Goal: Information Seeking & Learning: Learn about a topic

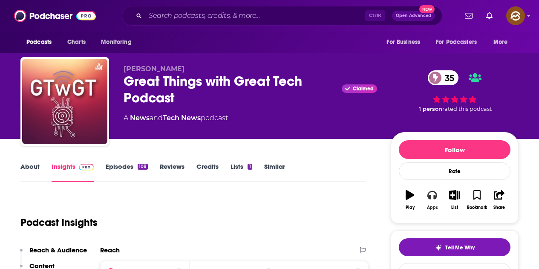
click at [429, 202] on button "Apps" at bounding box center [432, 200] width 22 height 31
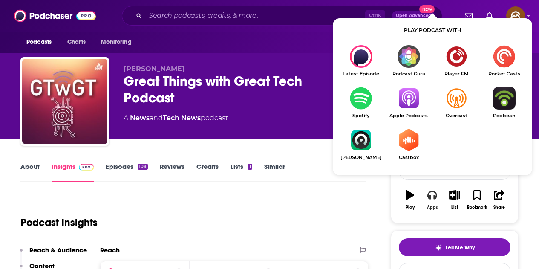
scroll to position [43, 0]
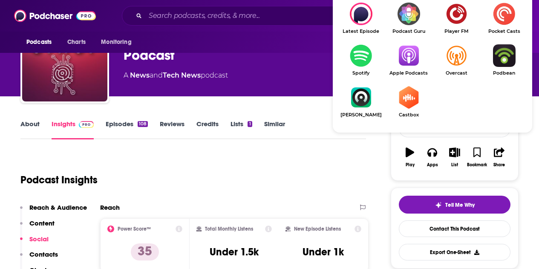
click at [415, 52] on img "Show Listen On dropdown" at bounding box center [409, 55] width 48 height 23
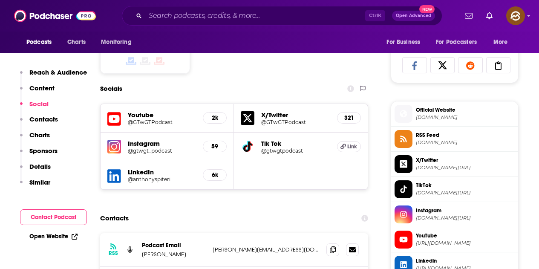
scroll to position [682, 0]
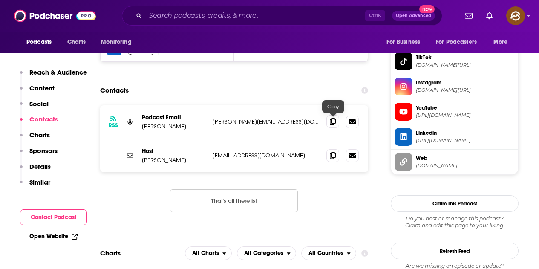
click at [332, 122] on icon at bounding box center [333, 121] width 6 height 7
click at [330, 155] on icon at bounding box center [333, 155] width 6 height 7
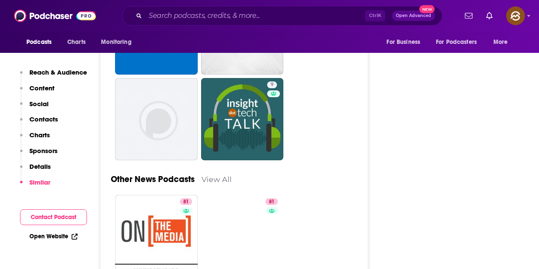
scroll to position [2259, 0]
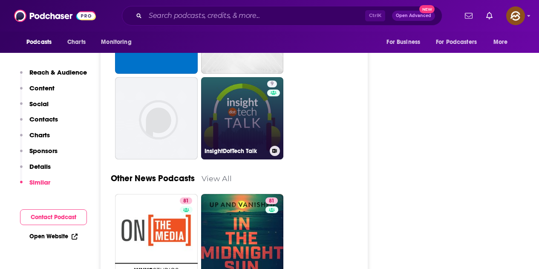
click at [252, 134] on link "9 InsightDotTech Talk" at bounding box center [242, 118] width 83 height 83
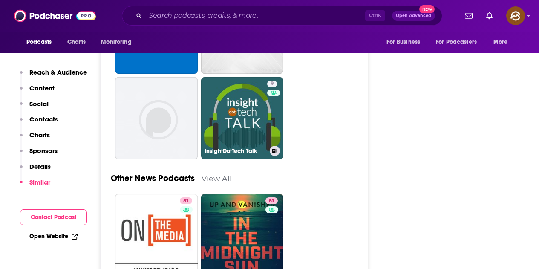
type input "https://www.podchaser.com/podcasts/insightdottech-talk-950157"
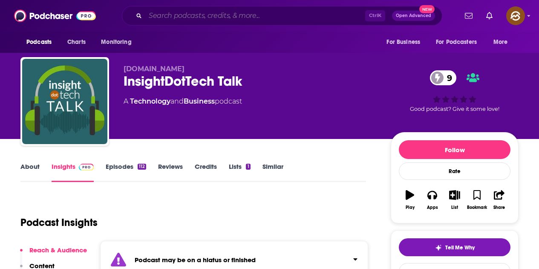
click at [223, 21] on input "Search podcasts, credits, & more..." at bounding box center [255, 16] width 220 height 14
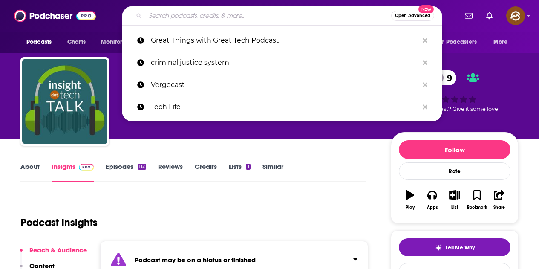
paste input "Analog(ue)"
type input "Analog(ue)"
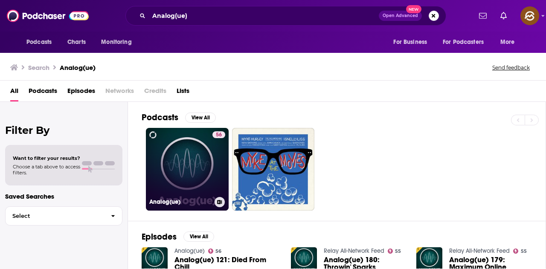
click at [195, 179] on link "56 Analog(ue)" at bounding box center [187, 169] width 83 height 83
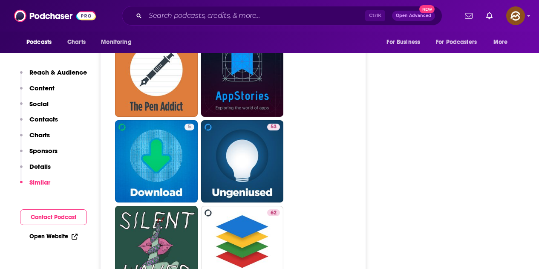
scroll to position [2004, 0]
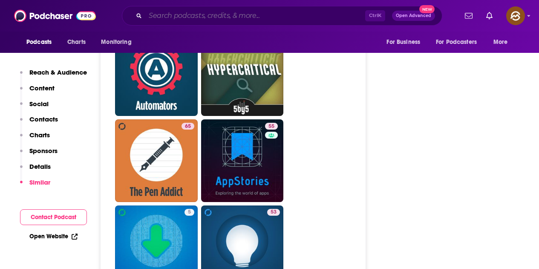
click at [220, 10] on input "Search podcasts, credits, & more..." at bounding box center [255, 16] width 220 height 14
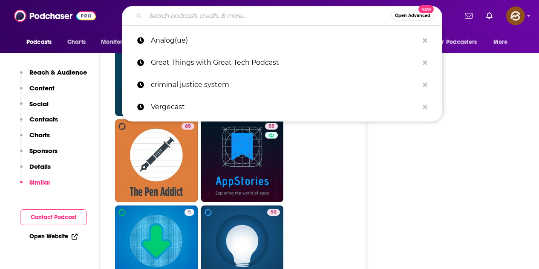
paste input "Brad & Will Made a Tech Pod."
type input "Brad & Will Made a Tech Pod."
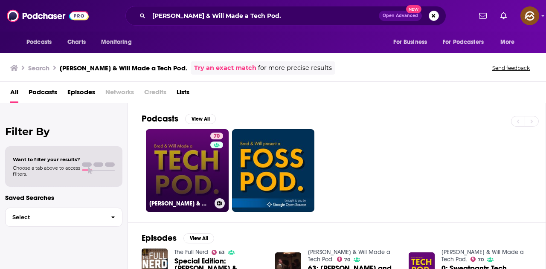
click at [193, 165] on link "70 Brad & Will Made a Tech Pod." at bounding box center [187, 170] width 83 height 83
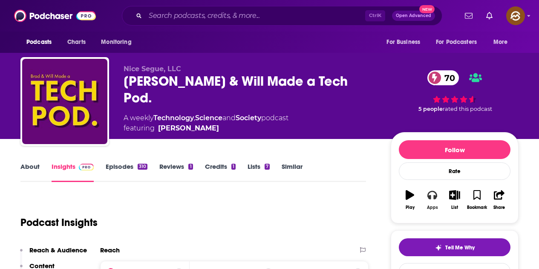
click at [437, 197] on button "Apps" at bounding box center [432, 200] width 22 height 31
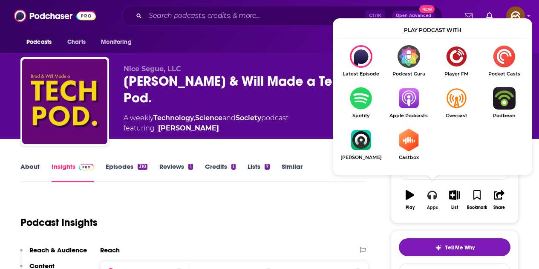
scroll to position [43, 0]
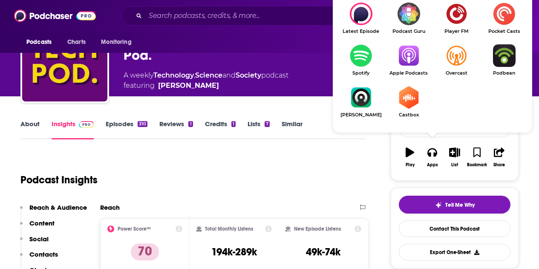
click at [411, 67] on link "Apple Podcasts" at bounding box center [409, 60] width 48 height 32
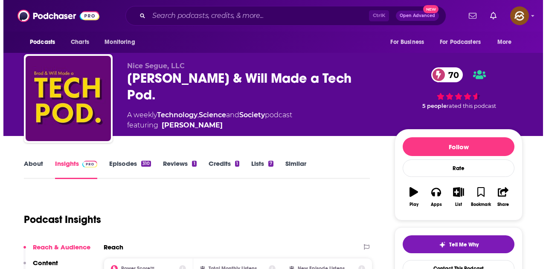
scroll to position [0, 0]
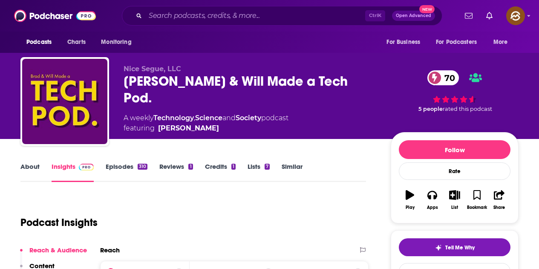
drag, startPoint x: 214, startPoint y: 6, endPoint x: 214, endPoint y: 12, distance: 5.5
click at [214, 7] on div "Ctrl K Open Advanced New" at bounding box center [282, 16] width 321 height 20
click at [214, 14] on input "Search podcasts, credits, & more..." at bounding box center [255, 16] width 220 height 14
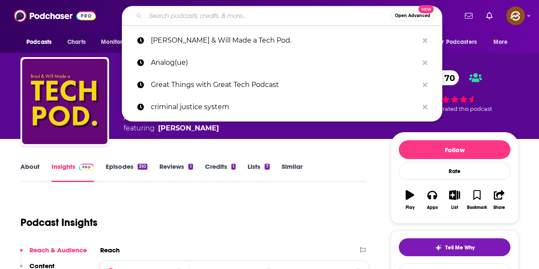
paste input "Big Technology Podcast"
type input "Big Technology Podcast"
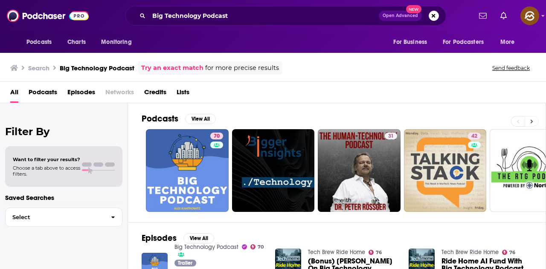
click at [532, 119] on icon at bounding box center [531, 122] width 3 height 6
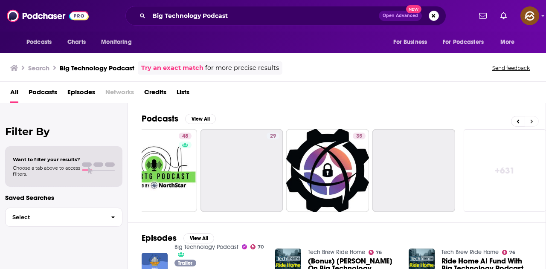
scroll to position [0, 379]
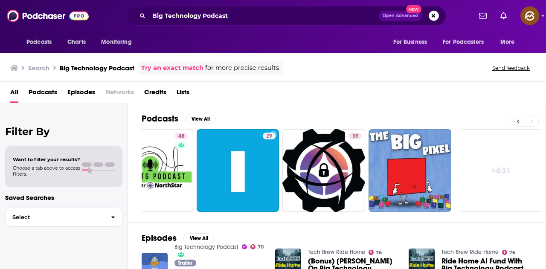
click at [518, 119] on icon at bounding box center [517, 122] width 3 height 6
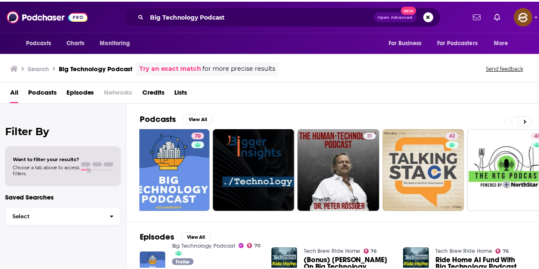
scroll to position [0, 0]
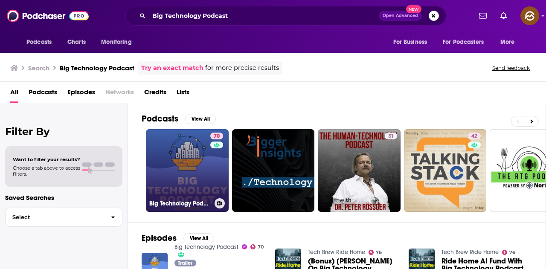
click at [223, 163] on div "70" at bounding box center [217, 166] width 15 height 66
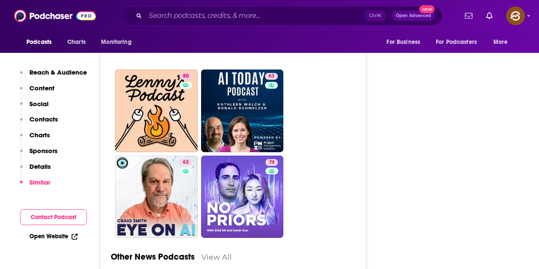
scroll to position [2472, 0]
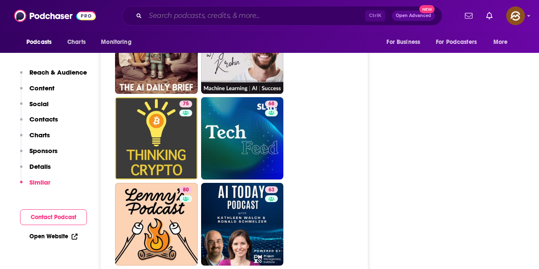
click at [222, 14] on input "Search podcasts, credits, & more..." at bounding box center [255, 16] width 220 height 14
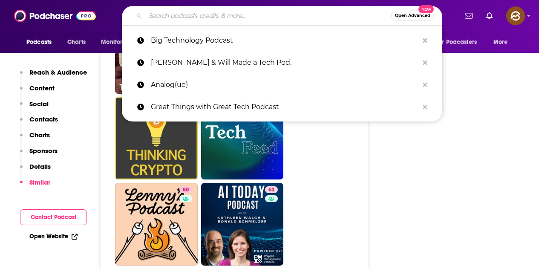
paste input "TechStuff"
type input "TechStuff"
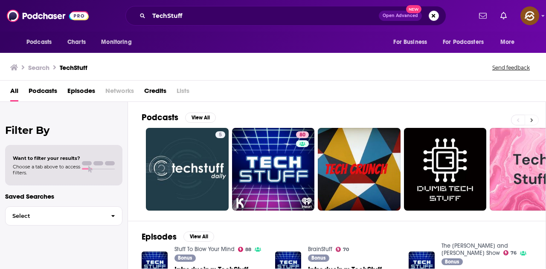
click at [527, 121] on button at bounding box center [531, 120] width 14 height 11
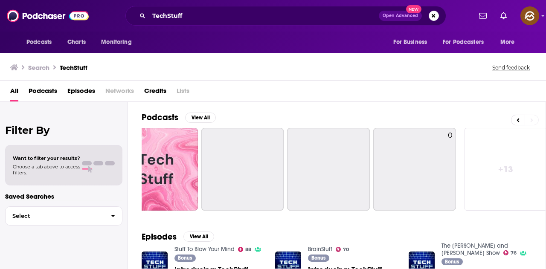
scroll to position [0, 379]
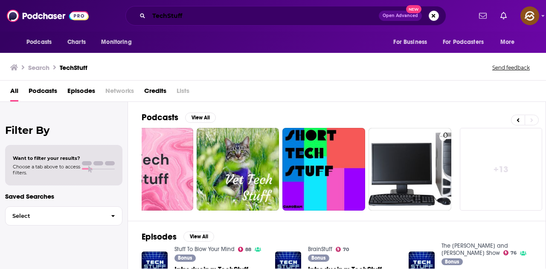
click at [235, 13] on input "TechStuff" at bounding box center [264, 16] width 230 height 14
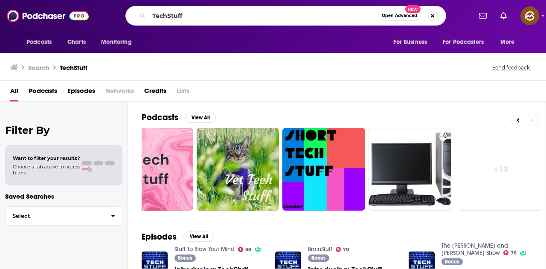
click at [430, 14] on button "Search podcasts, credits, & more..." at bounding box center [433, 16] width 10 height 10
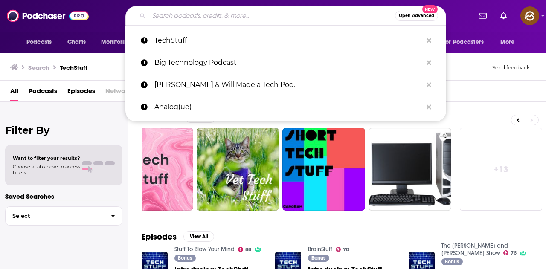
paste input "The Tech Jawn: Black Tech Enthusiasts Covering The Week's Tech News And How Tec…"
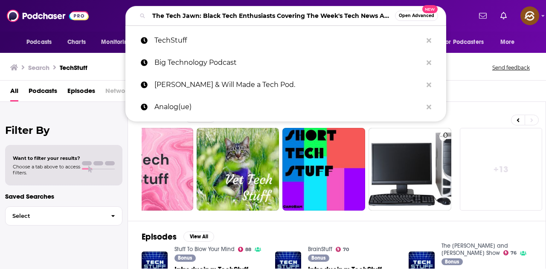
scroll to position [0, 107]
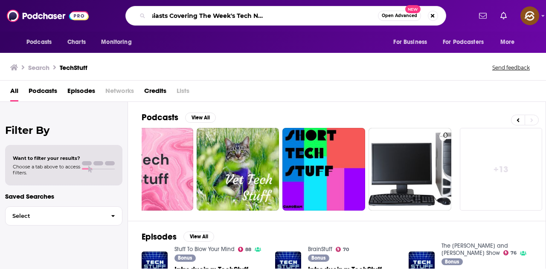
type input "The Tech Jawn: Black Tech Enthusiasts Covering The Week's Tech News And How Tec…"
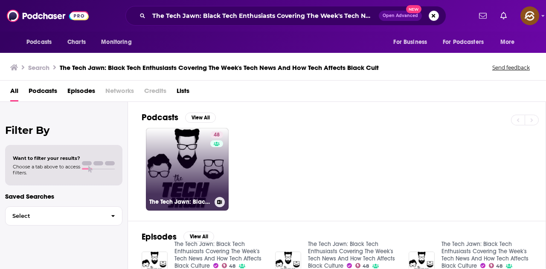
click at [186, 176] on link "48 The Tech Jawn: Black Tech Enthusiasts Covering The Week's Tech News And How …" at bounding box center [187, 169] width 83 height 83
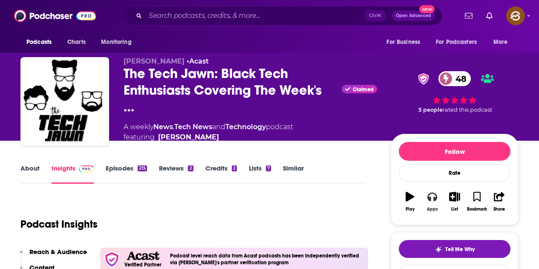
click at [433, 197] on icon "button" at bounding box center [432, 196] width 9 height 9
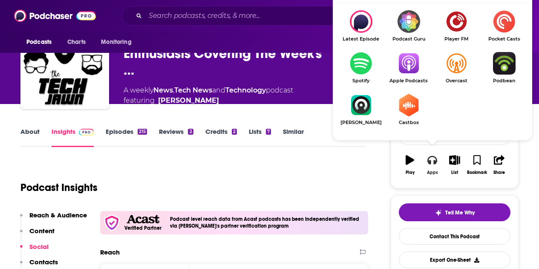
scroll to position [43, 0]
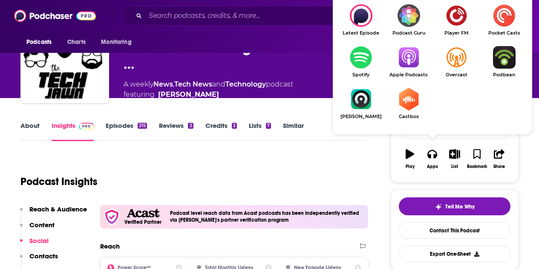
click at [413, 67] on img "Show Listen On dropdown" at bounding box center [409, 57] width 48 height 23
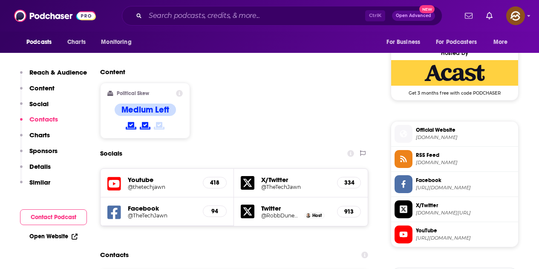
scroll to position [810, 0]
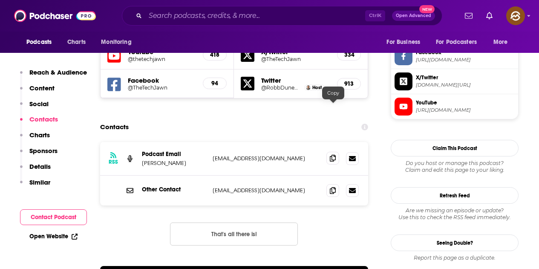
click at [333, 155] on icon at bounding box center [333, 158] width 6 height 7
click at [332, 184] on span at bounding box center [333, 190] width 13 height 13
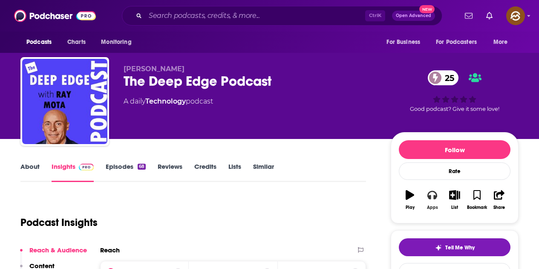
click at [437, 198] on button "Apps" at bounding box center [432, 200] width 22 height 31
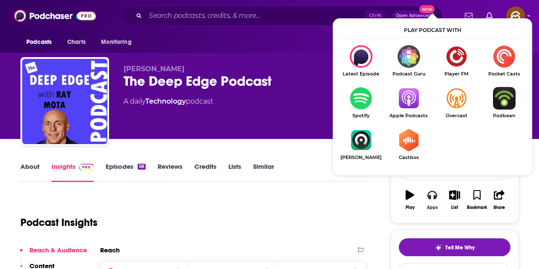
scroll to position [43, 0]
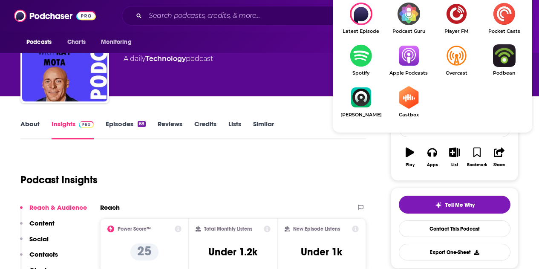
click at [401, 58] on img "Show Listen On dropdown" at bounding box center [409, 55] width 48 height 23
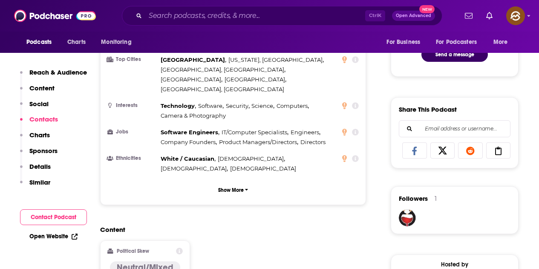
scroll to position [682, 0]
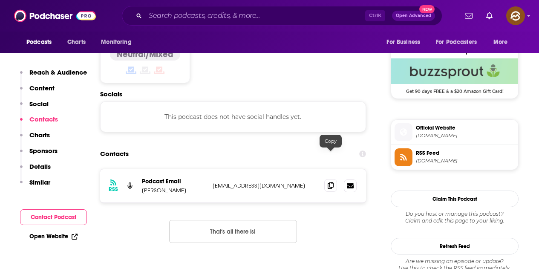
click at [326, 179] on span at bounding box center [330, 185] width 13 height 13
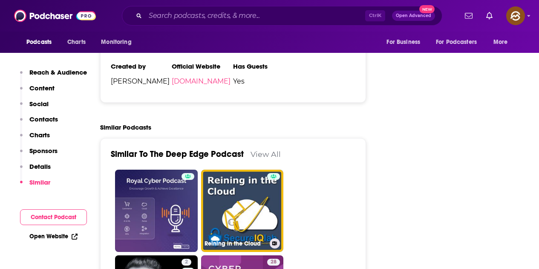
scroll to position [1279, 0]
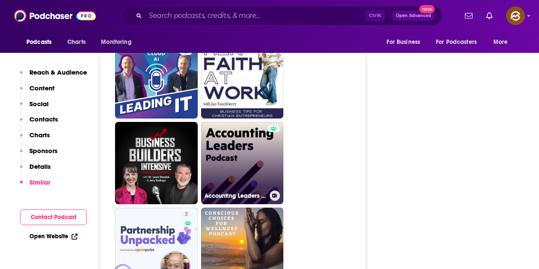
scroll to position [1449, 0]
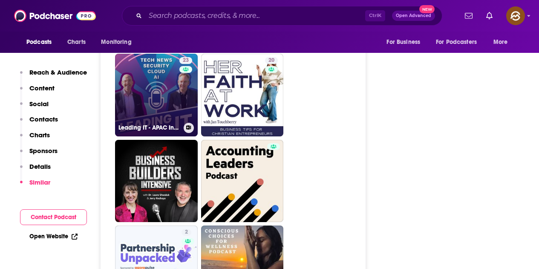
click at [161, 100] on link "23 Leading IT - APAC Insights" at bounding box center [156, 95] width 83 height 83
type input "https://www.podchaser.com/podcasts/leading-it-apac-insights-1203576"
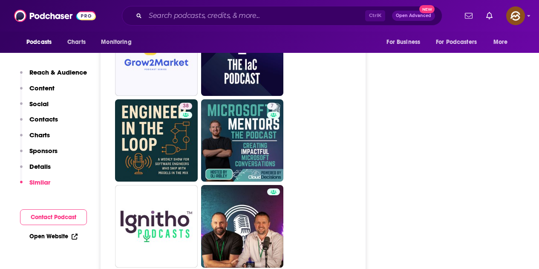
scroll to position [2089, 0]
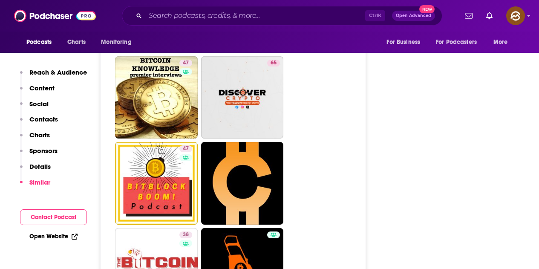
scroll to position [2643, 0]
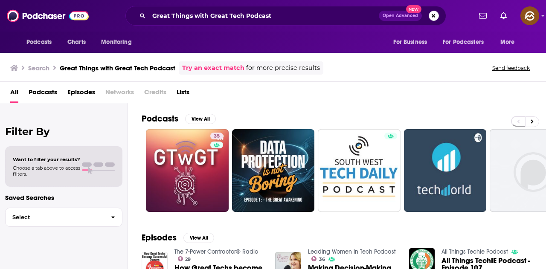
click at [434, 18] on button "Search podcasts, credits, & more..." at bounding box center [433, 16] width 10 height 10
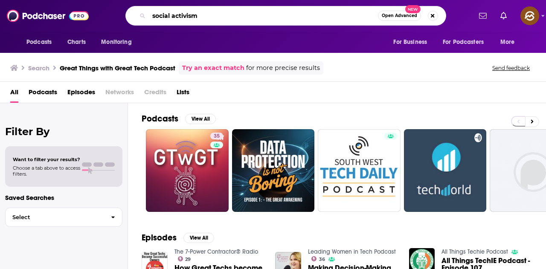
type input "social activism"
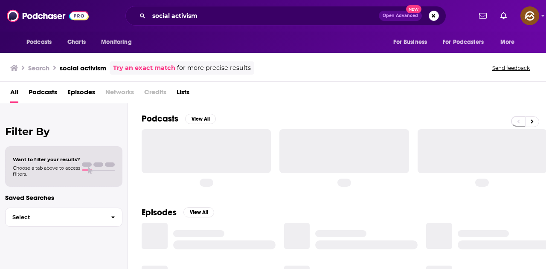
click at [89, 92] on span "Episodes" at bounding box center [81, 93] width 28 height 17
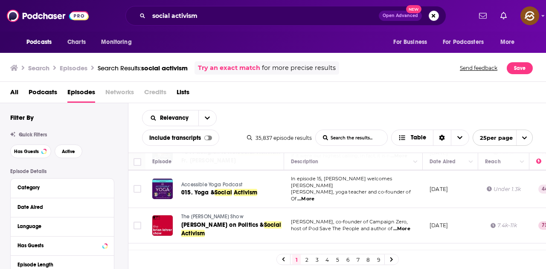
scroll to position [128, 0]
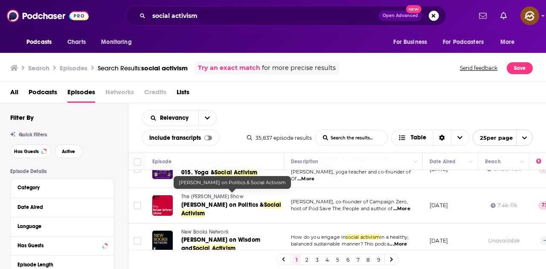
click at [219, 201] on span "Social Activism" at bounding box center [231, 209] width 100 height 16
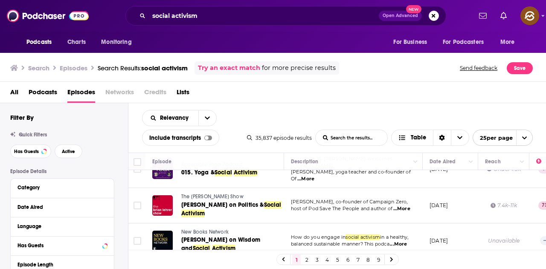
click at [286, 211] on td "DeRay Mckesson, co-founder of Campaign Zero, host of Pod Save The People and au…" at bounding box center [353, 205] width 139 height 35
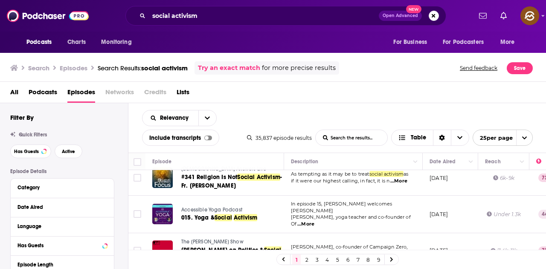
scroll to position [43, 0]
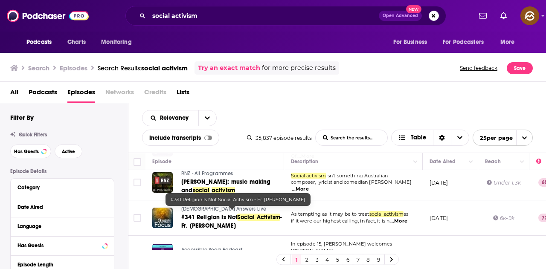
click at [268, 214] on span "Social Activism" at bounding box center [258, 217] width 43 height 7
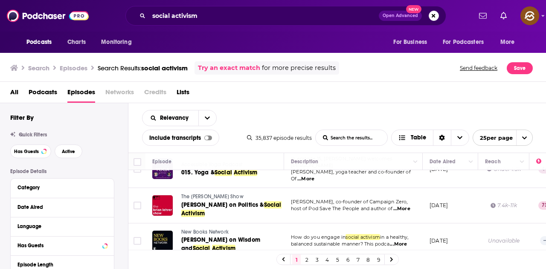
scroll to position [213, 0]
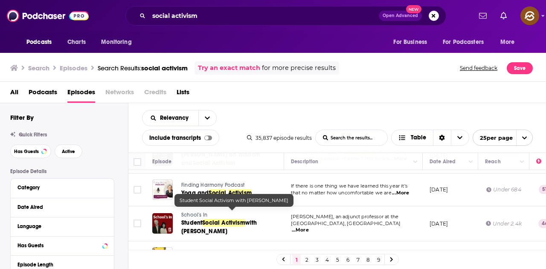
click at [197, 220] on span "with Thomas Ehrlich" at bounding box center [218, 227] width 75 height 16
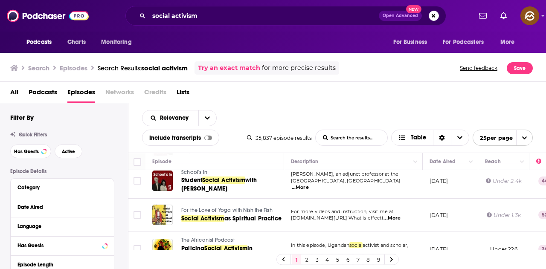
scroll to position [298, 0]
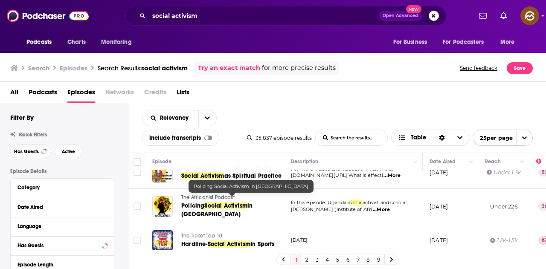
click at [252, 202] on span "in Africa" at bounding box center [216, 210] width 71 height 16
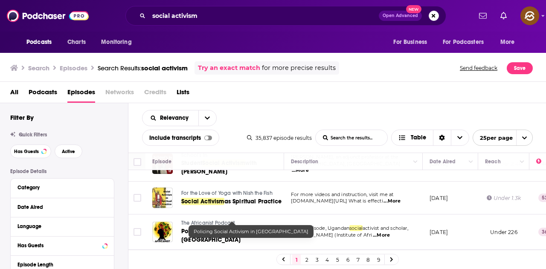
scroll to position [256, 0]
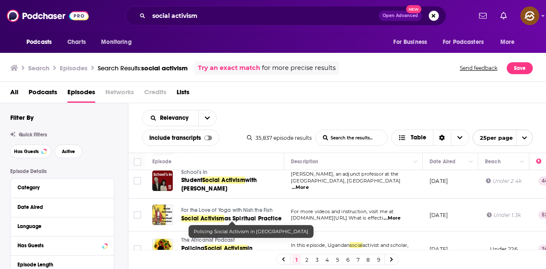
click at [232, 245] on span "Social Activism" at bounding box center [225, 248] width 43 height 7
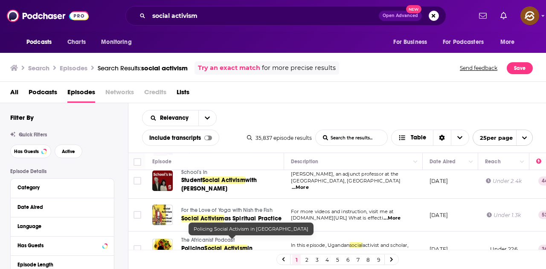
click at [298, 199] on td "For more videos and instruction, visit me at patreon.com/yogawithnish What is e…" at bounding box center [353, 215] width 139 height 33
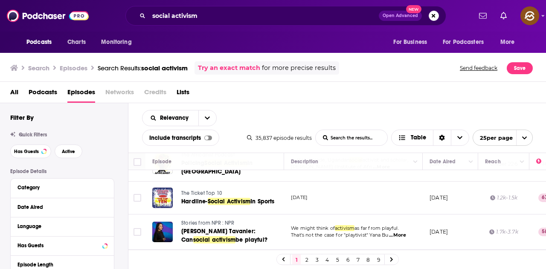
scroll to position [384, 0]
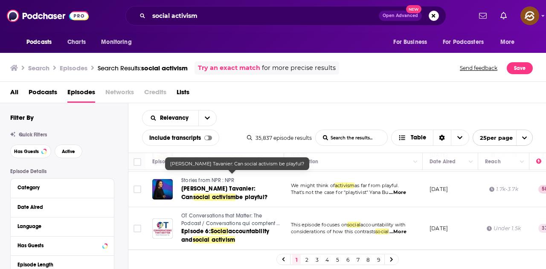
click at [219, 185] on span "Yana Buhrer Tavanier: Can" at bounding box center [218, 193] width 74 height 16
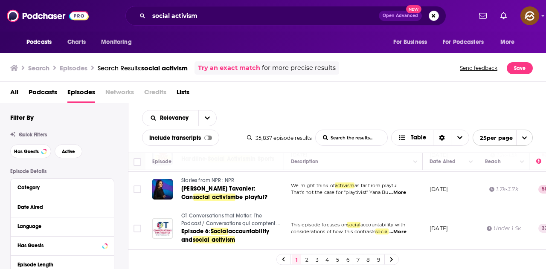
scroll to position [426, 0]
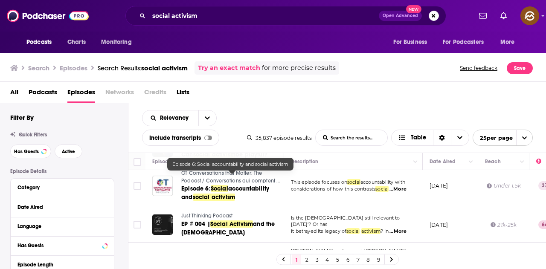
click at [219, 194] on span "social activism" at bounding box center [214, 197] width 43 height 7
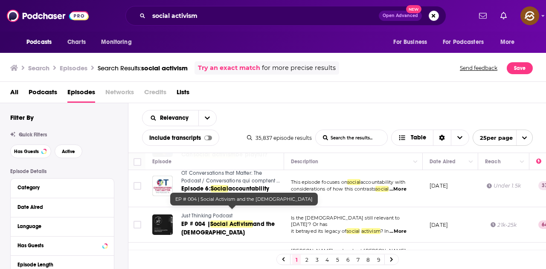
click at [250, 220] on span "Social Activism" at bounding box center [231, 223] width 43 height 7
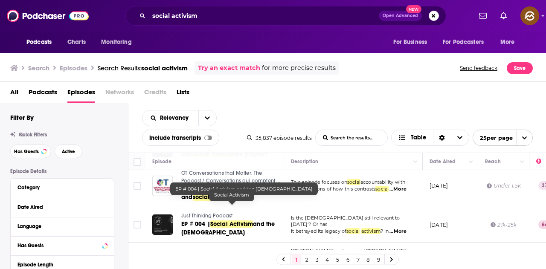
scroll to position [469, 0]
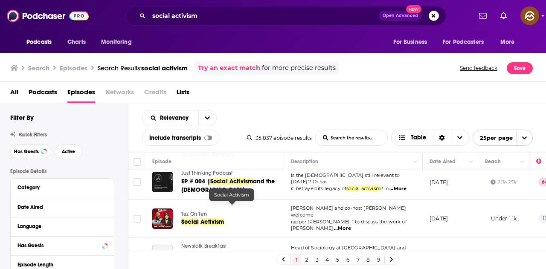
click at [204, 218] on span "Activism" at bounding box center [211, 221] width 23 height 7
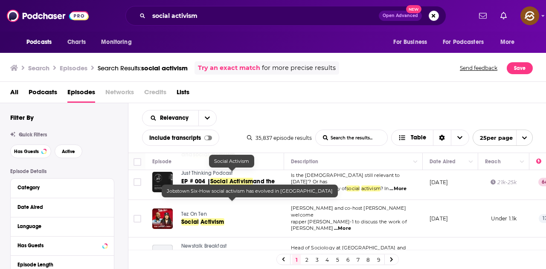
scroll to position [512, 0]
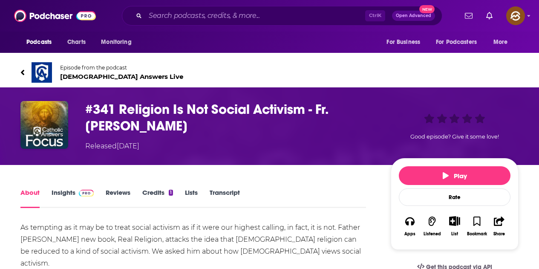
scroll to position [128, 0]
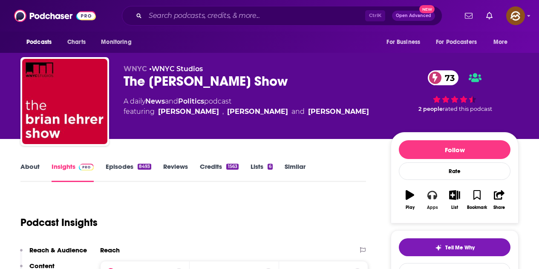
click at [437, 198] on icon "button" at bounding box center [432, 194] width 9 height 9
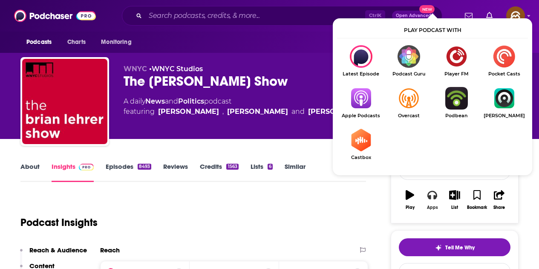
scroll to position [43, 0]
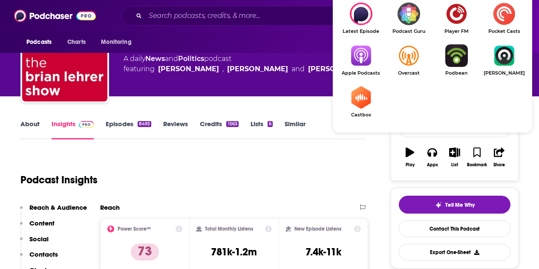
click at [361, 50] on img "Show Listen On dropdown" at bounding box center [361, 55] width 48 height 23
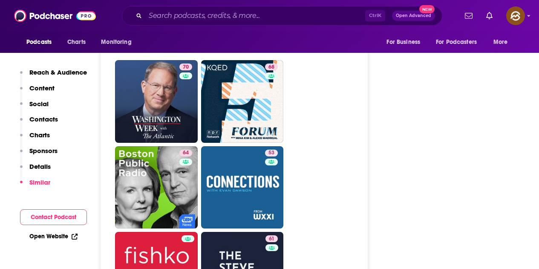
scroll to position [2856, 0]
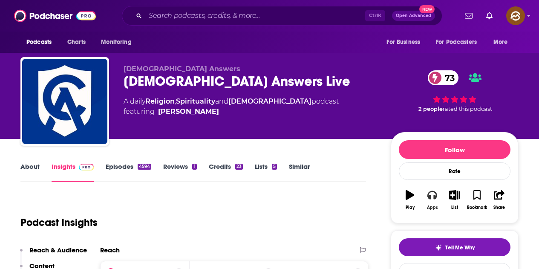
click at [439, 200] on button "Apps" at bounding box center [432, 200] width 22 height 31
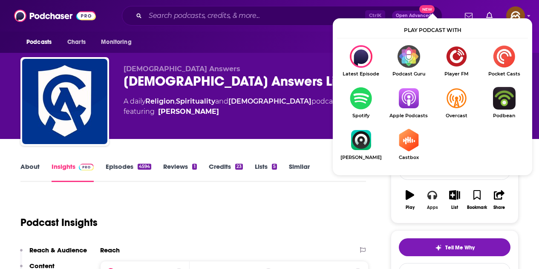
scroll to position [43, 0]
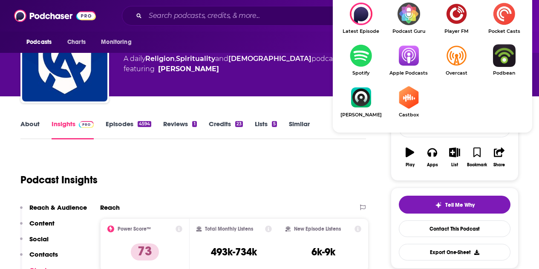
click at [414, 57] on img "Show Listen On dropdown" at bounding box center [409, 55] width 48 height 23
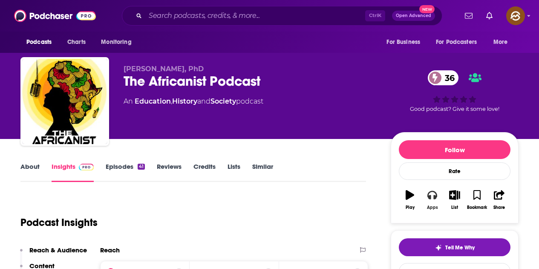
click at [438, 206] on button "Apps" at bounding box center [432, 200] width 22 height 31
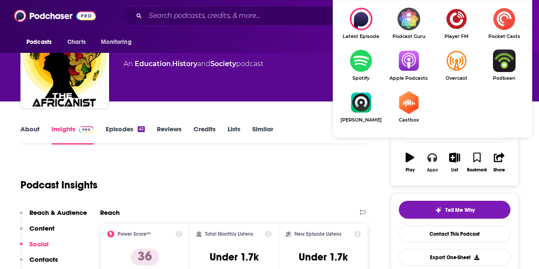
scroll to position [43, 0]
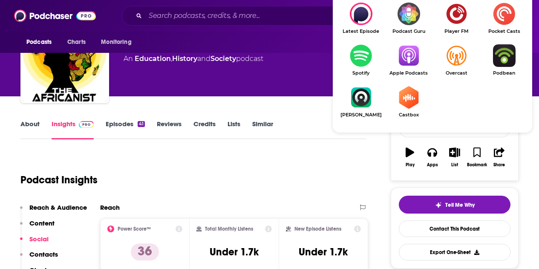
click at [411, 64] on img "Show Listen On dropdown" at bounding box center [409, 55] width 48 height 23
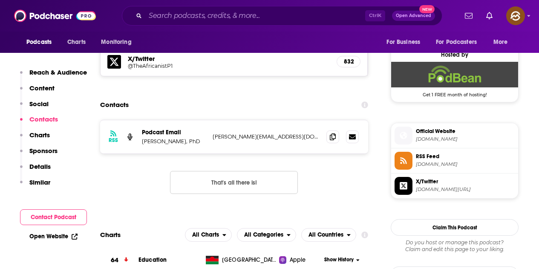
scroll to position [639, 0]
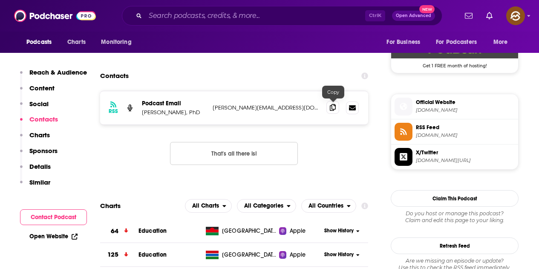
click at [337, 107] on span at bounding box center [333, 107] width 13 height 13
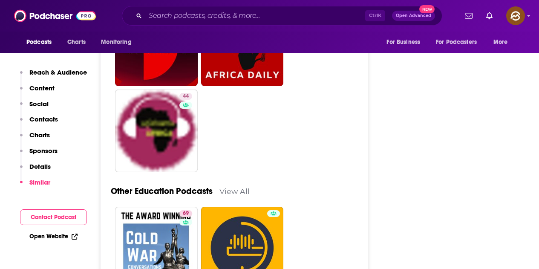
scroll to position [1194, 0]
